Goal: Register for event/course

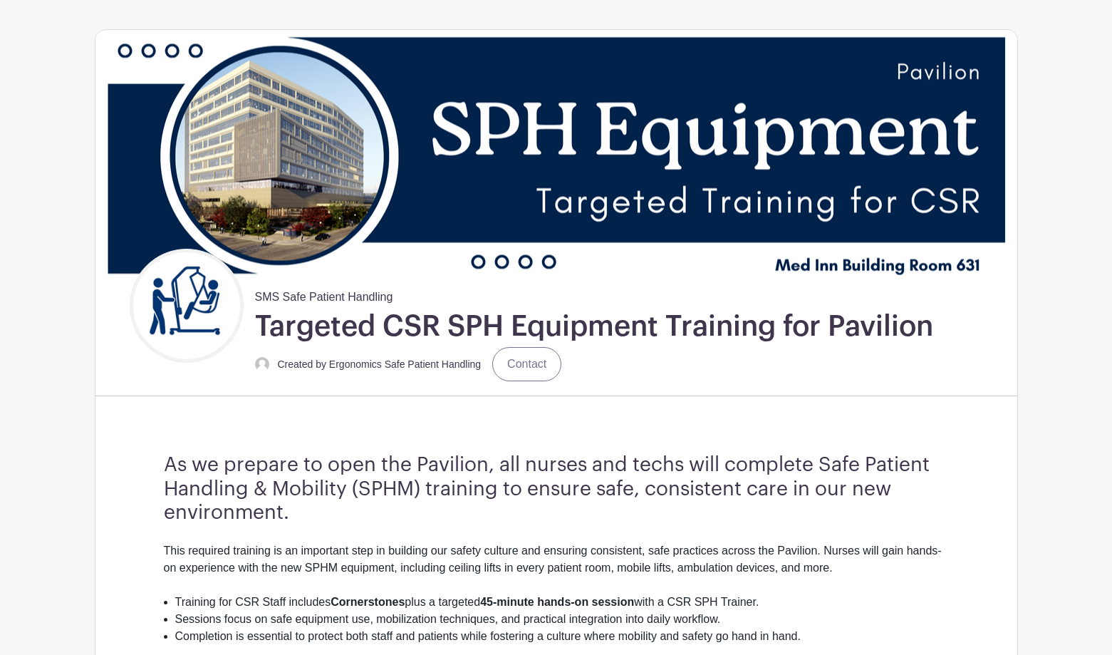
scroll to position [143, 0]
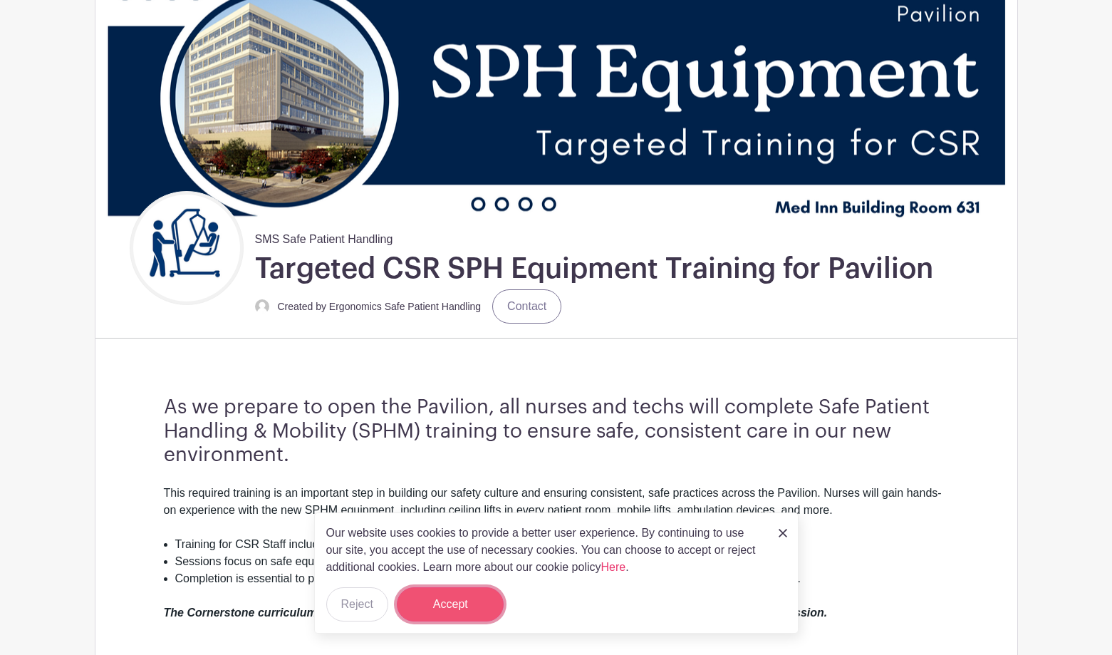
click at [464, 604] on button "Accept" at bounding box center [450, 604] width 107 height 34
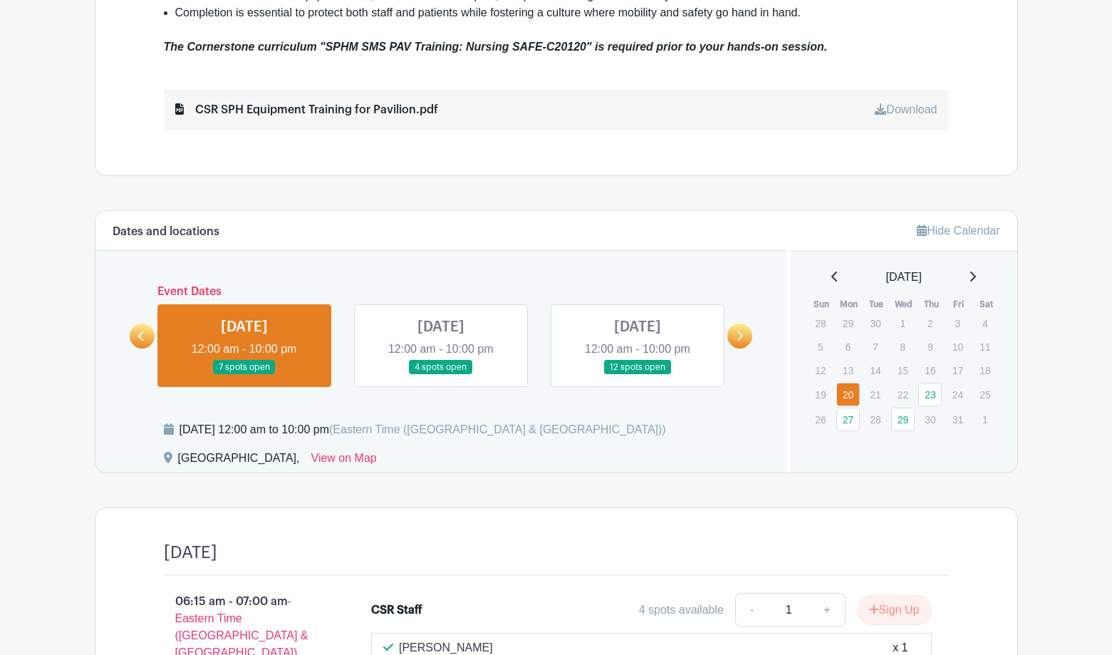
scroll to position [713, 0]
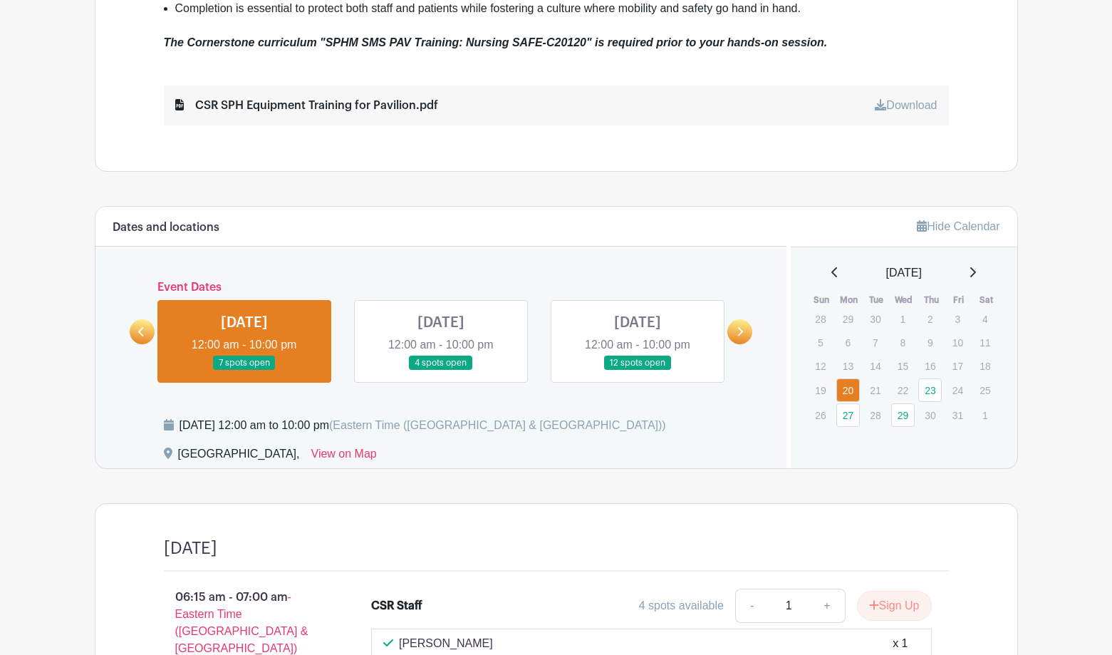
click at [140, 333] on icon at bounding box center [141, 331] width 6 height 11
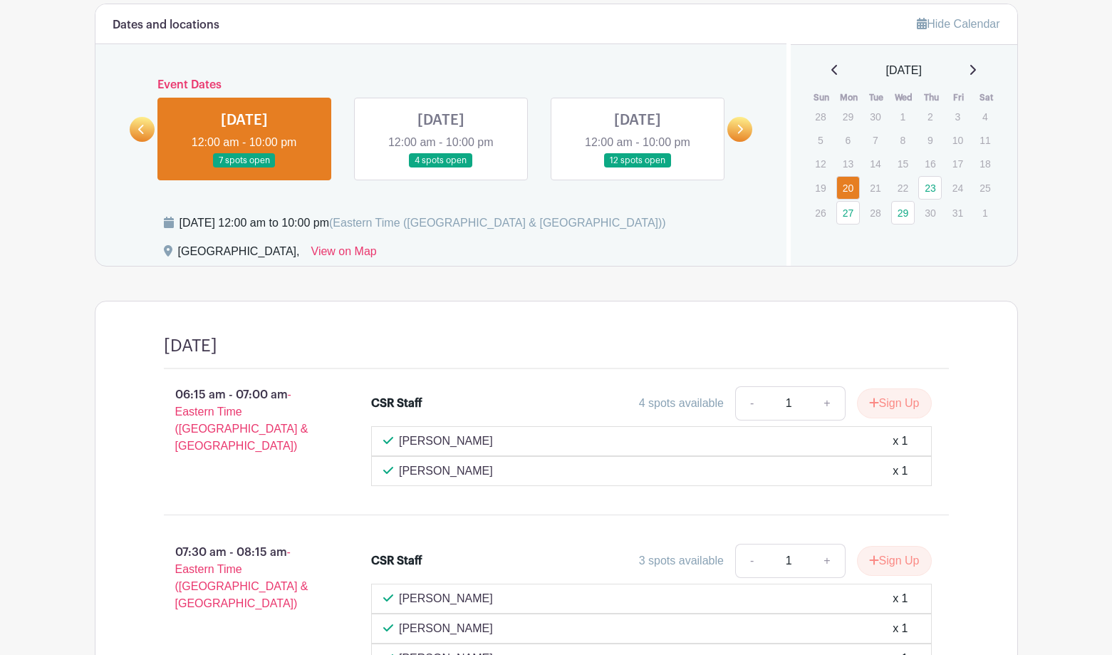
scroll to position [926, 0]
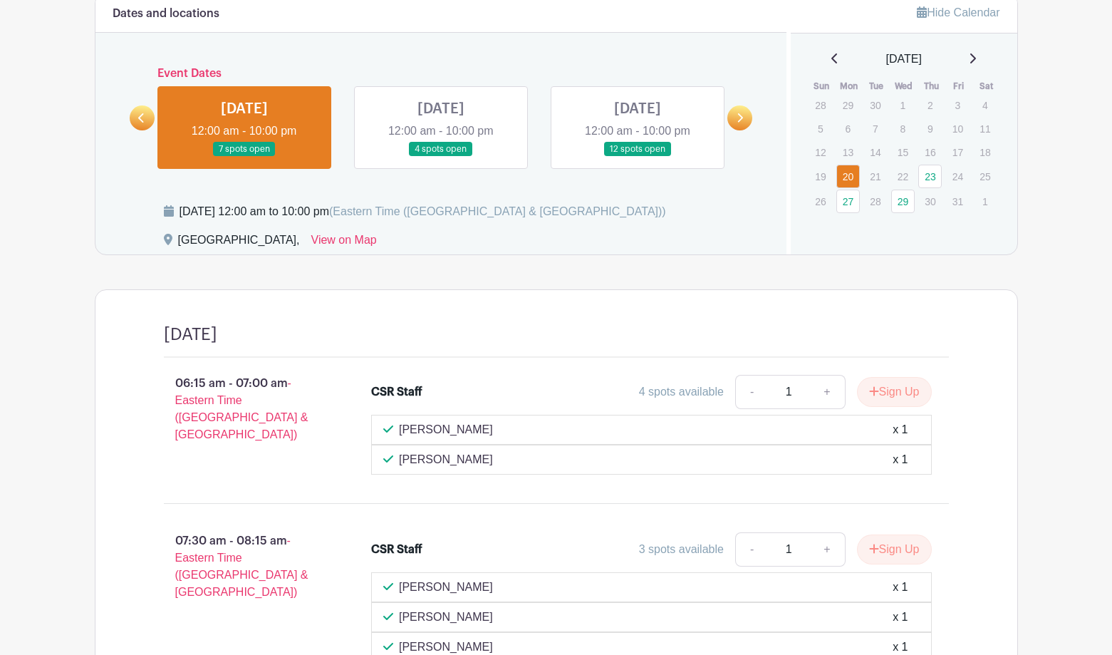
click at [244, 157] on link at bounding box center [244, 157] width 0 height 0
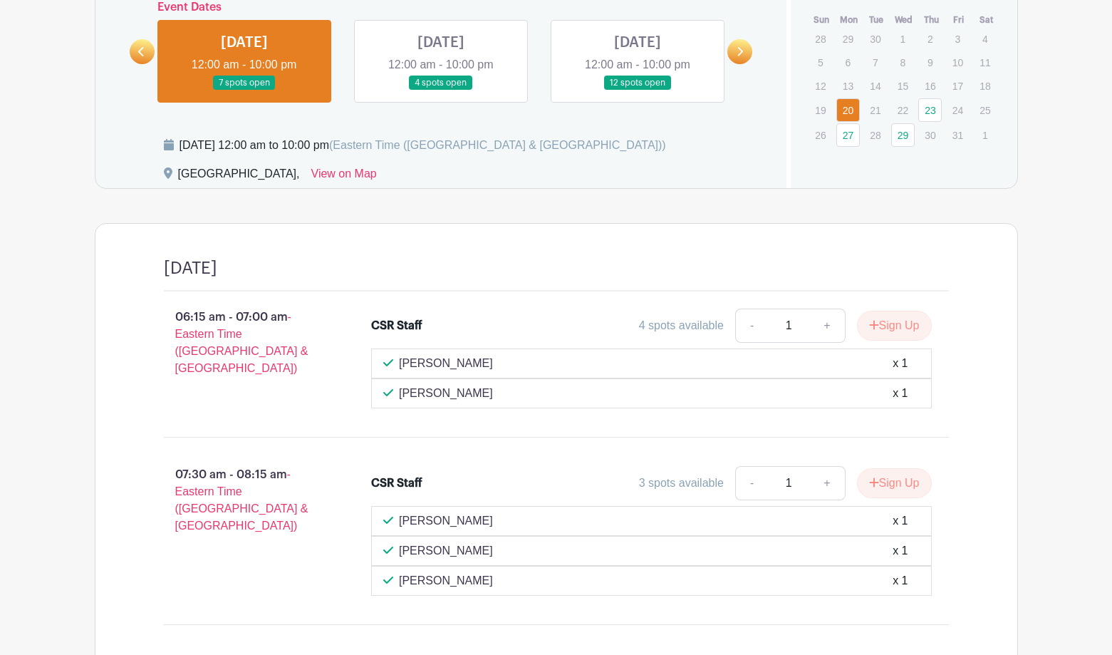
scroll to position [1098, 0]
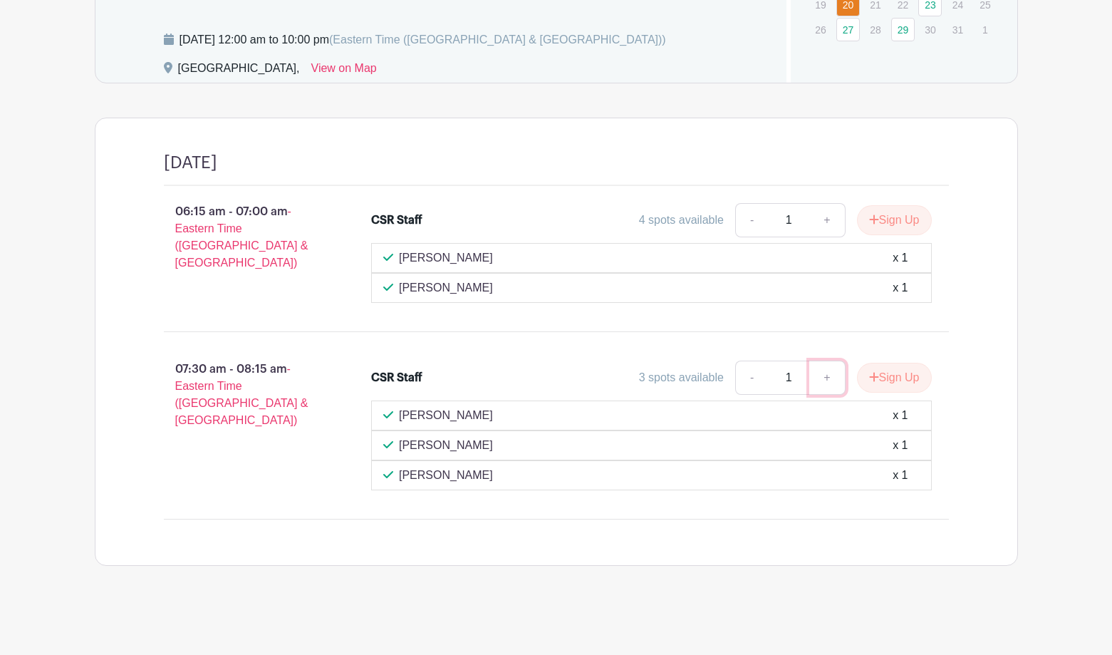
click at [829, 377] on link "+" at bounding box center [827, 378] width 36 height 34
click at [740, 378] on link "-" at bounding box center [751, 378] width 33 height 34
type input "1"
click at [740, 376] on link "-" at bounding box center [751, 378] width 33 height 34
click at [889, 376] on button "Sign Up" at bounding box center [894, 378] width 75 height 30
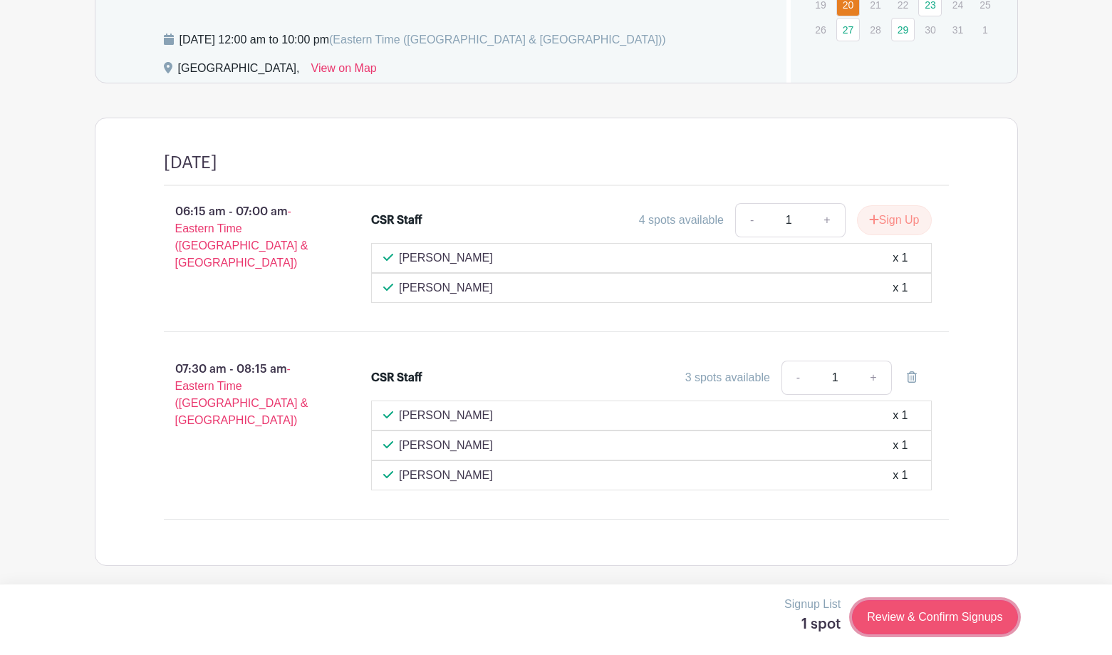
click at [929, 618] on link "Review & Confirm Signups" at bounding box center [934, 617] width 165 height 34
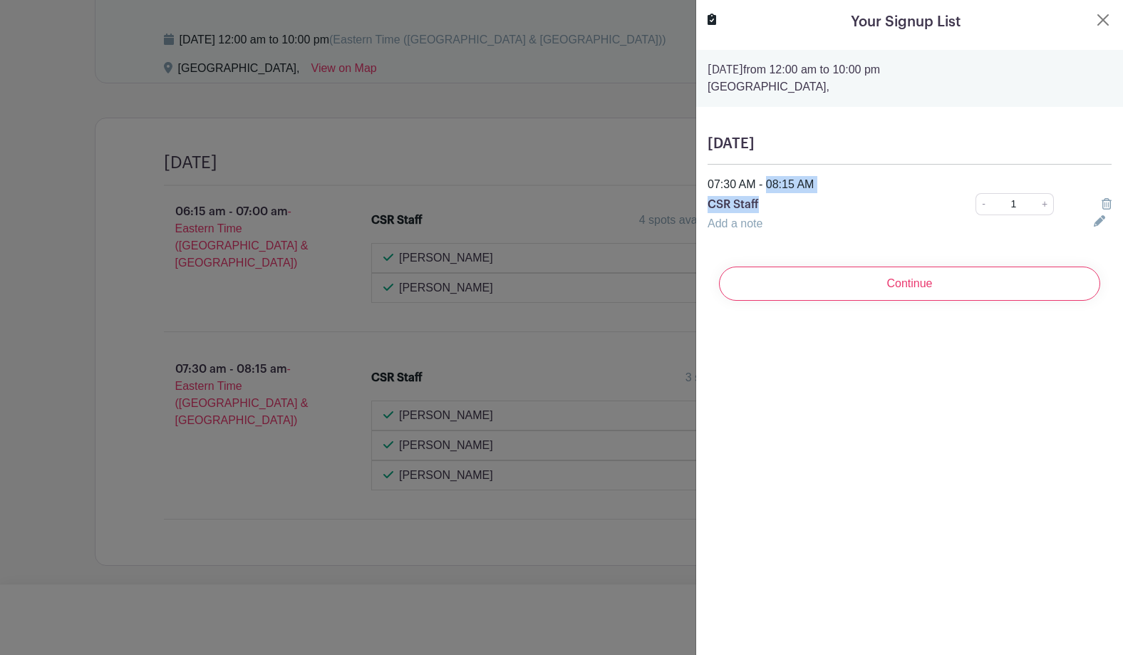
drag, startPoint x: 710, startPoint y: 181, endPoint x: 825, endPoint y: 200, distance: 117.0
click at [825, 200] on div "07:30 AM - 08:15 AM CSR Staff - 1 +" at bounding box center [909, 195] width 421 height 39
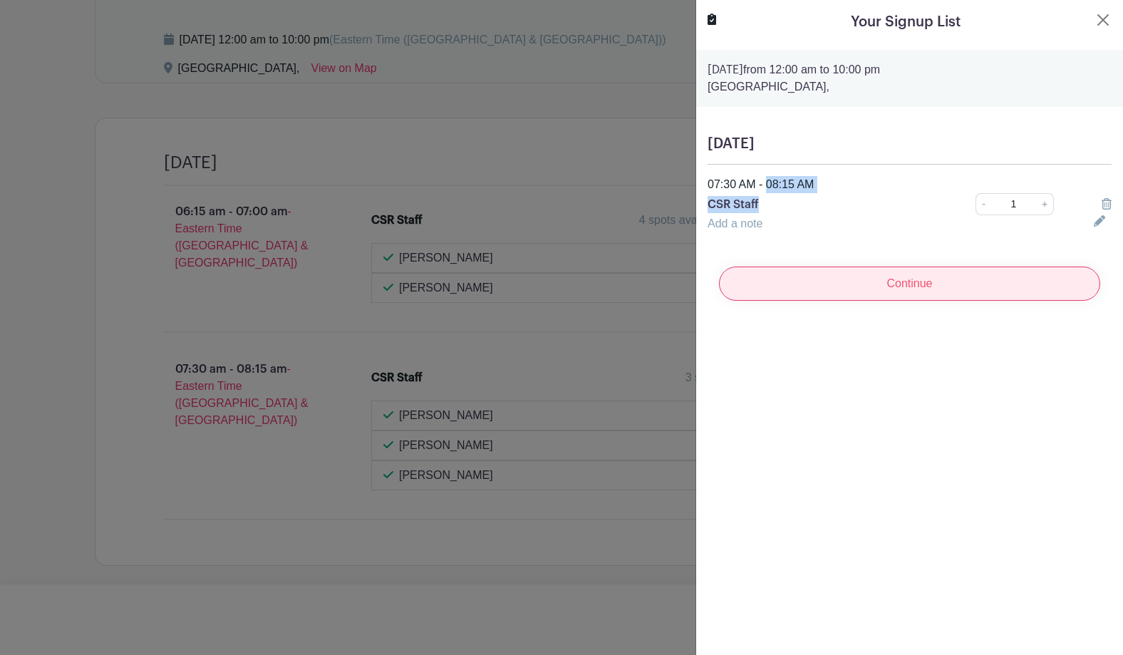
click at [938, 286] on input "Continue" at bounding box center [909, 283] width 381 height 34
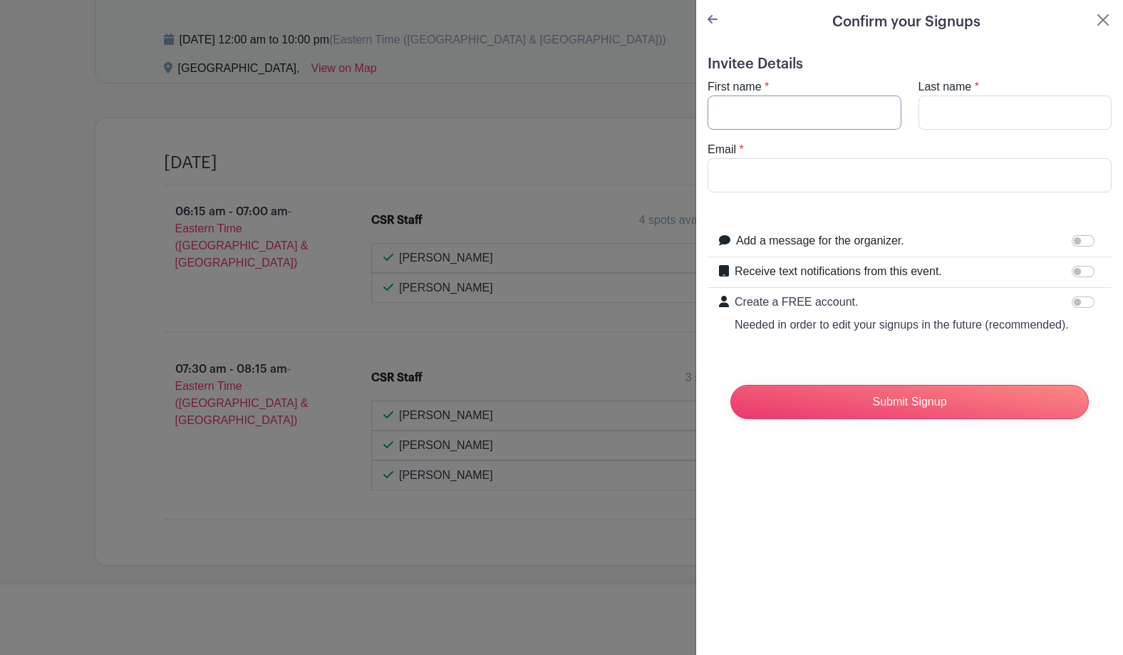
click at [772, 113] on input "First name" at bounding box center [805, 112] width 194 height 34
type input "o"
type input "[PERSON_NAME]"
type input "[EMAIL_ADDRESS][DOMAIN_NAME]"
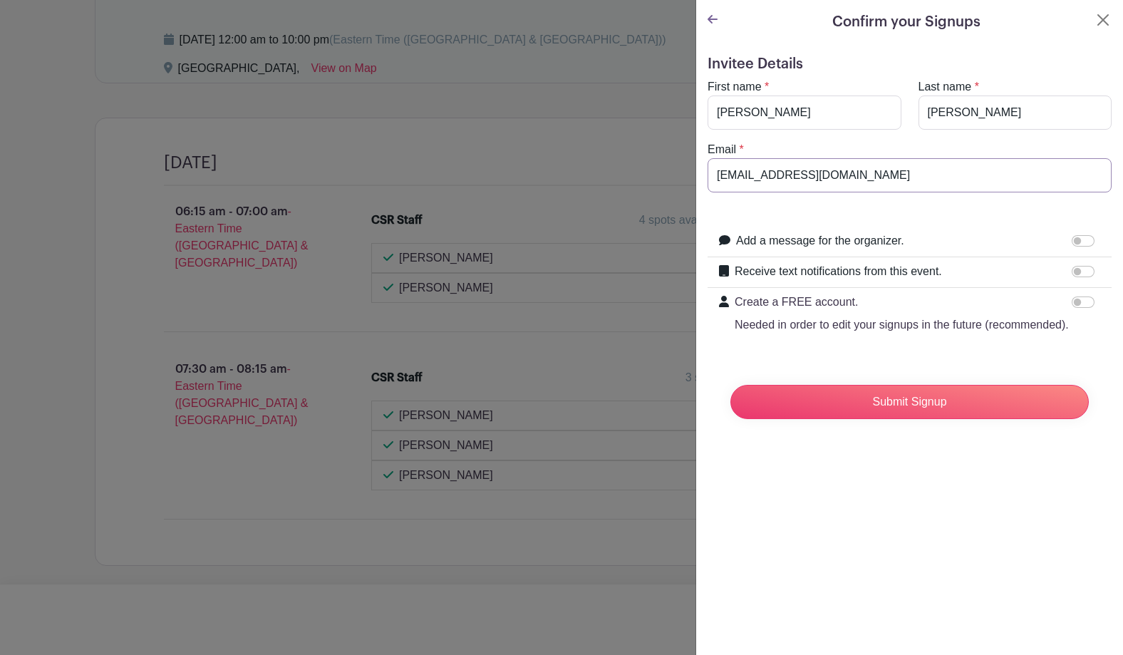
click at [730, 385] on input "Submit Signup" at bounding box center [909, 402] width 358 height 34
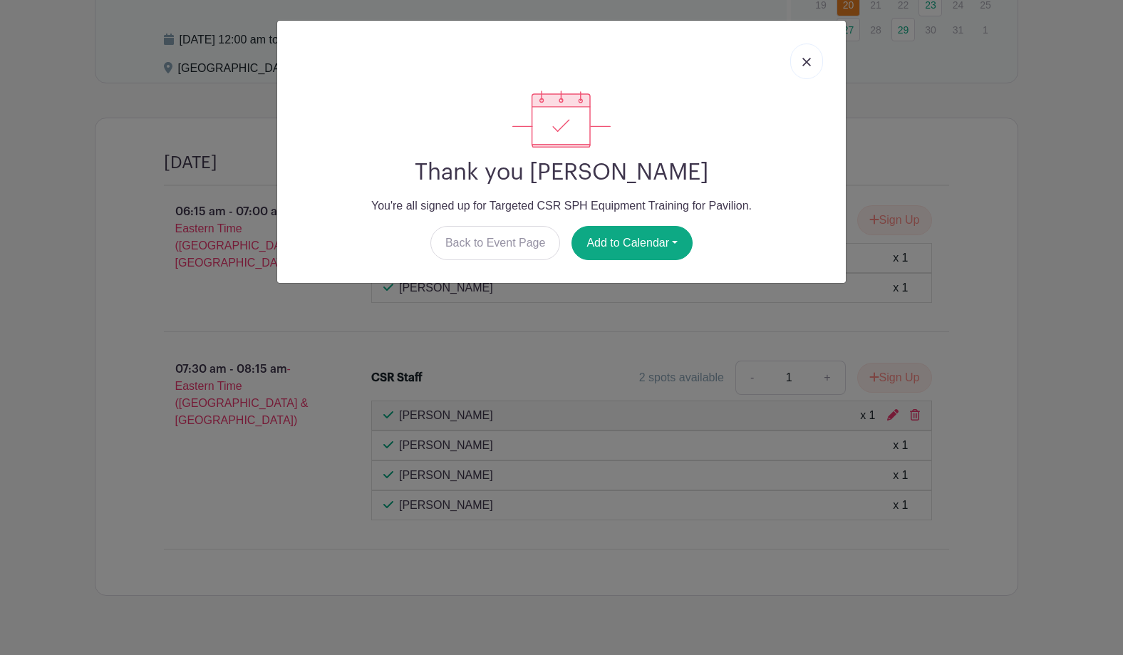
click at [813, 62] on link at bounding box center [806, 61] width 33 height 36
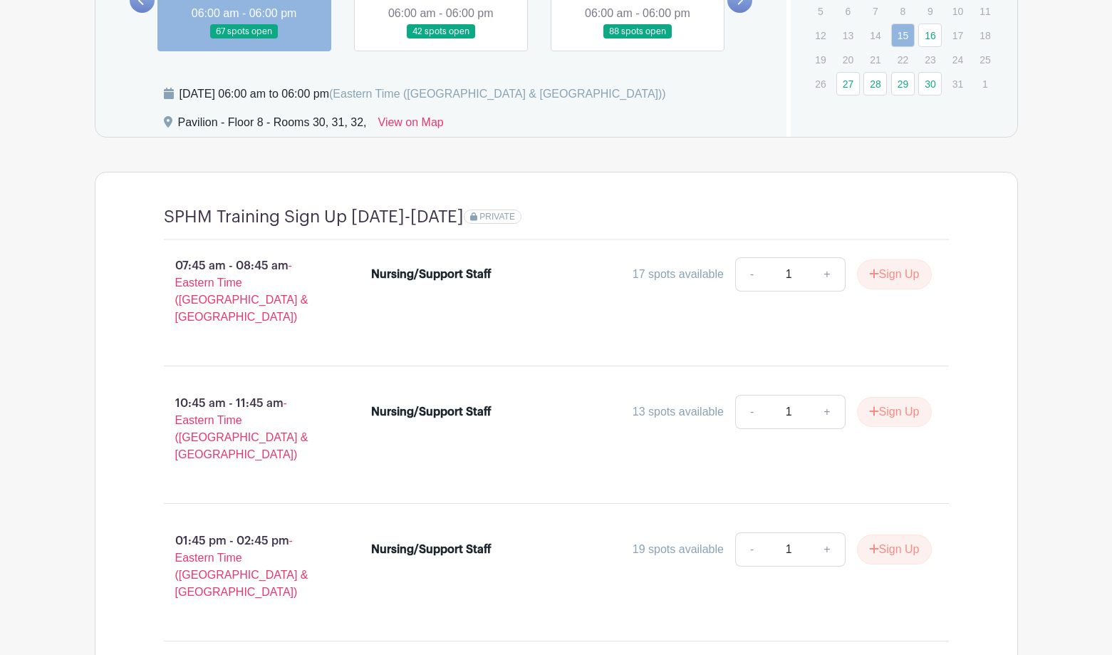
scroll to position [995, 0]
